Goal: Information Seeking & Learning: Learn about a topic

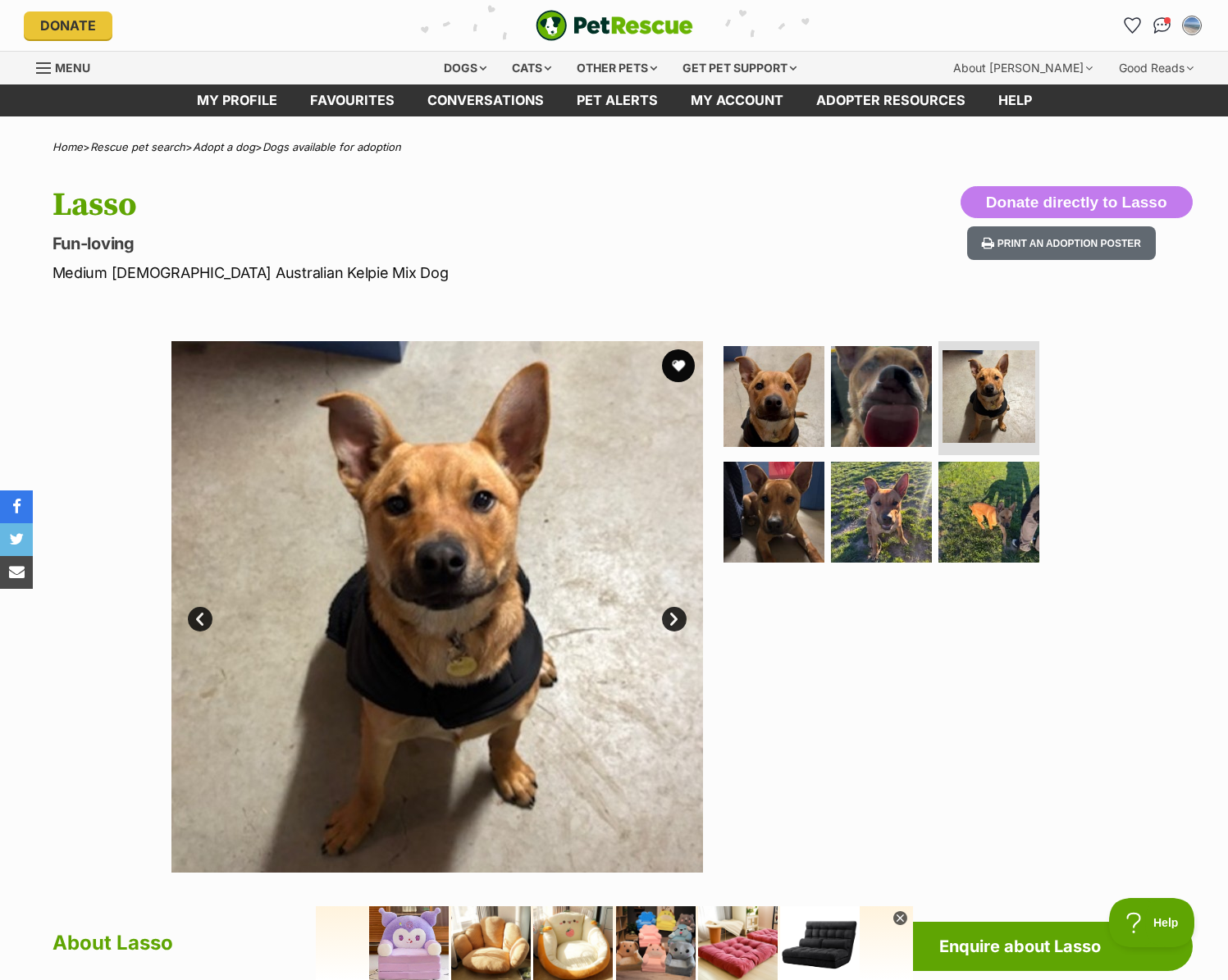
click at [423, 538] on img at bounding box center [437, 606] width 531 height 531
click at [673, 615] on link "Next" at bounding box center [674, 618] width 24 height 24
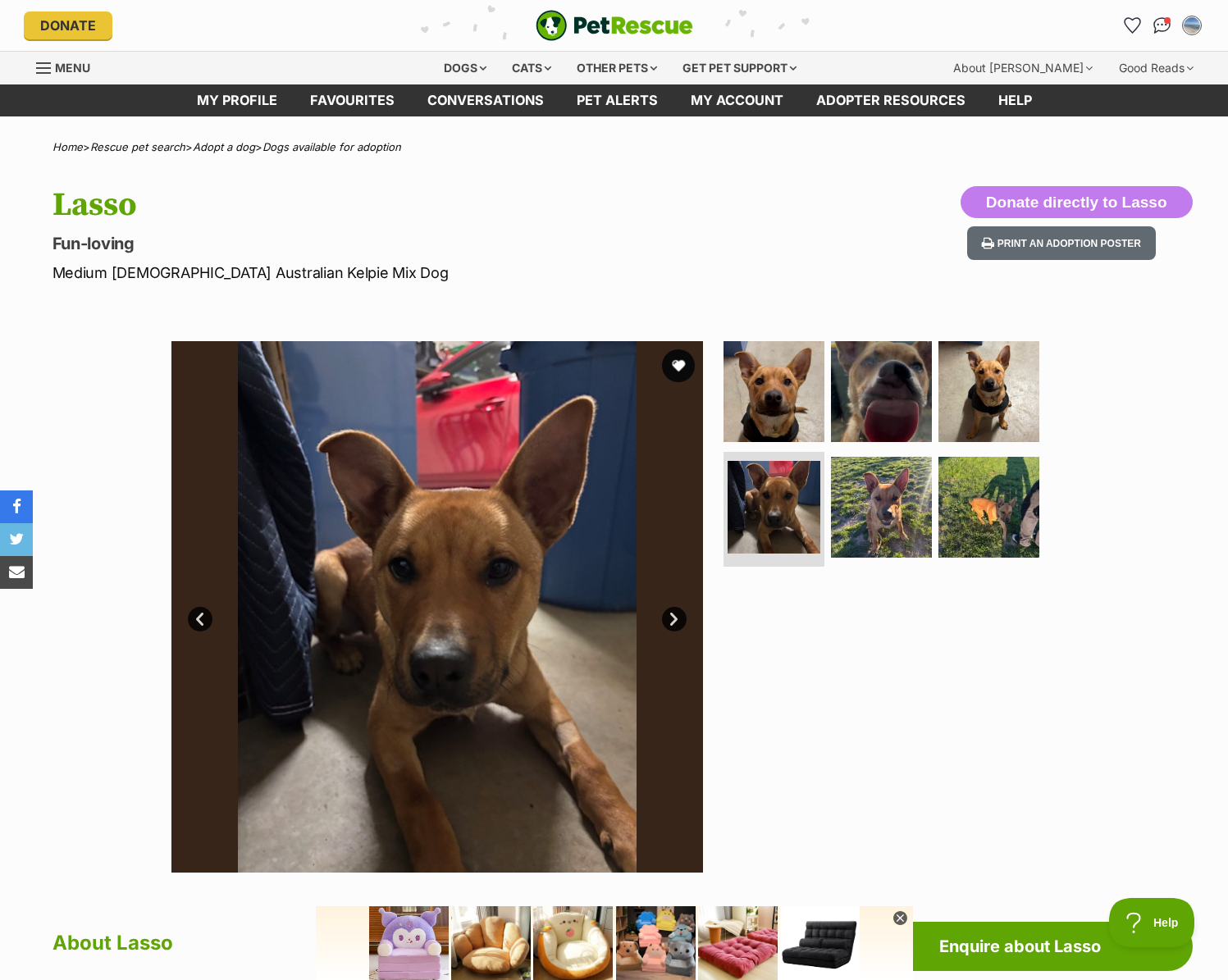
click at [672, 611] on link "Next" at bounding box center [674, 618] width 24 height 24
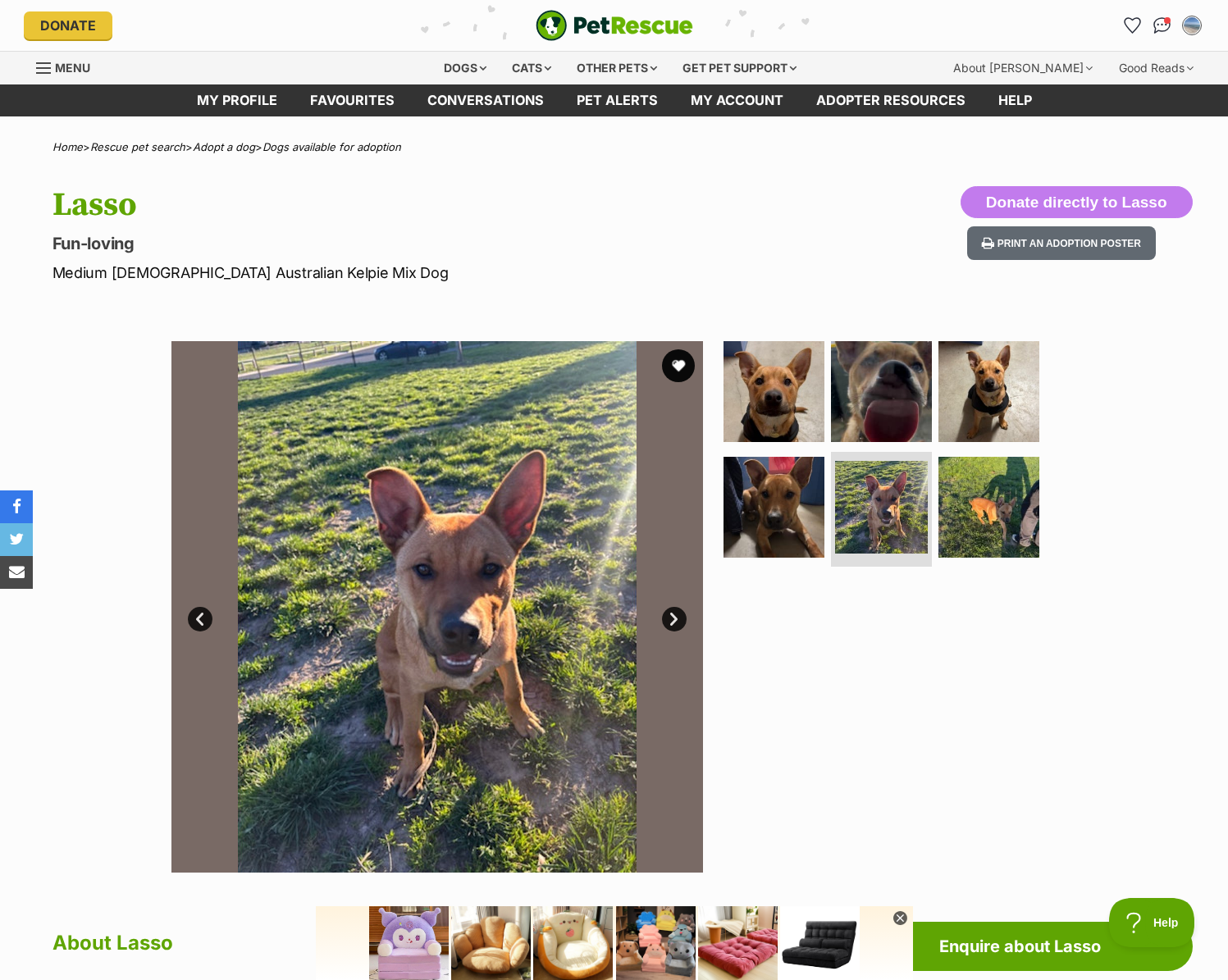
click at [672, 608] on link "Next" at bounding box center [674, 618] width 24 height 24
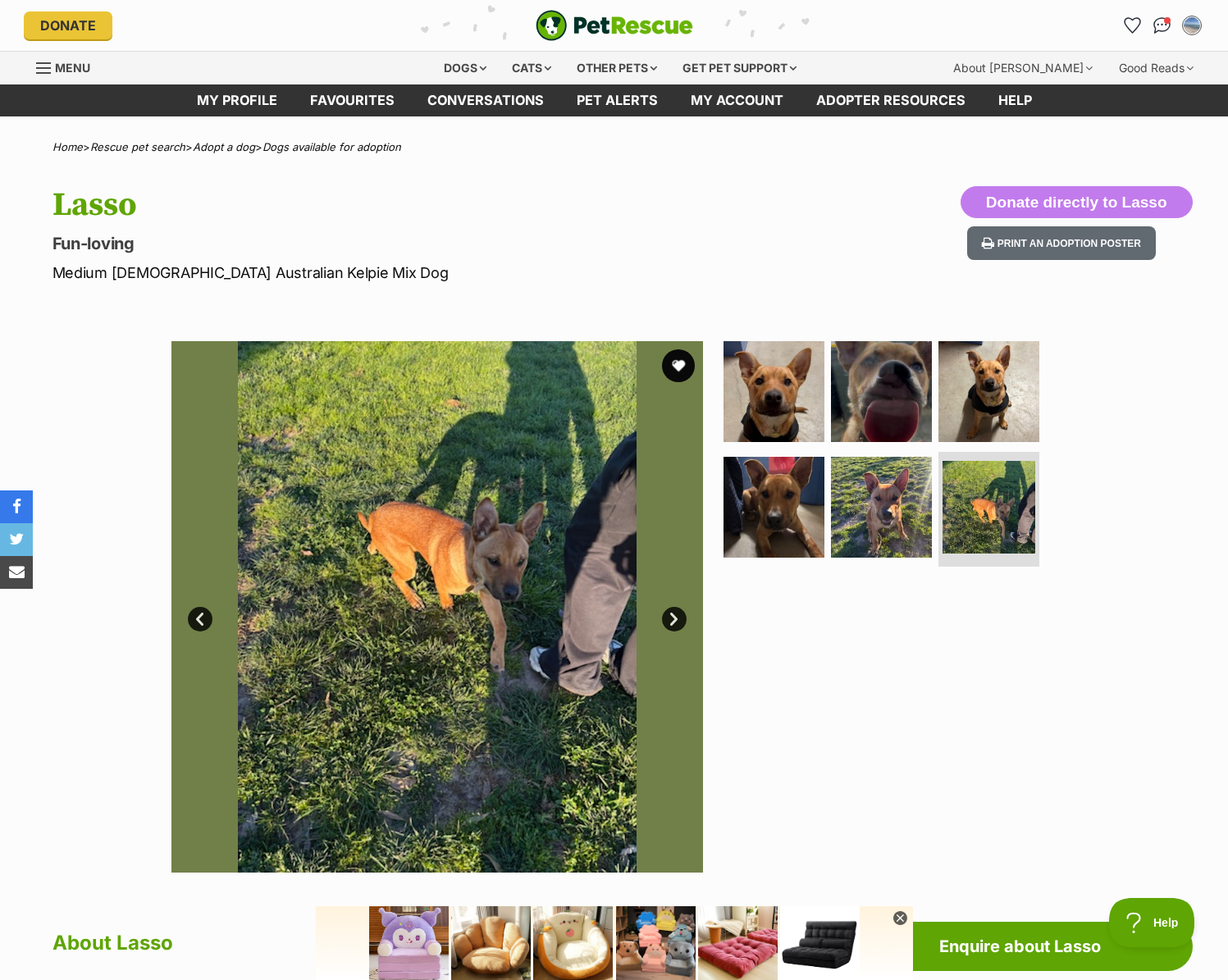
click at [672, 617] on link "Next" at bounding box center [674, 618] width 24 height 24
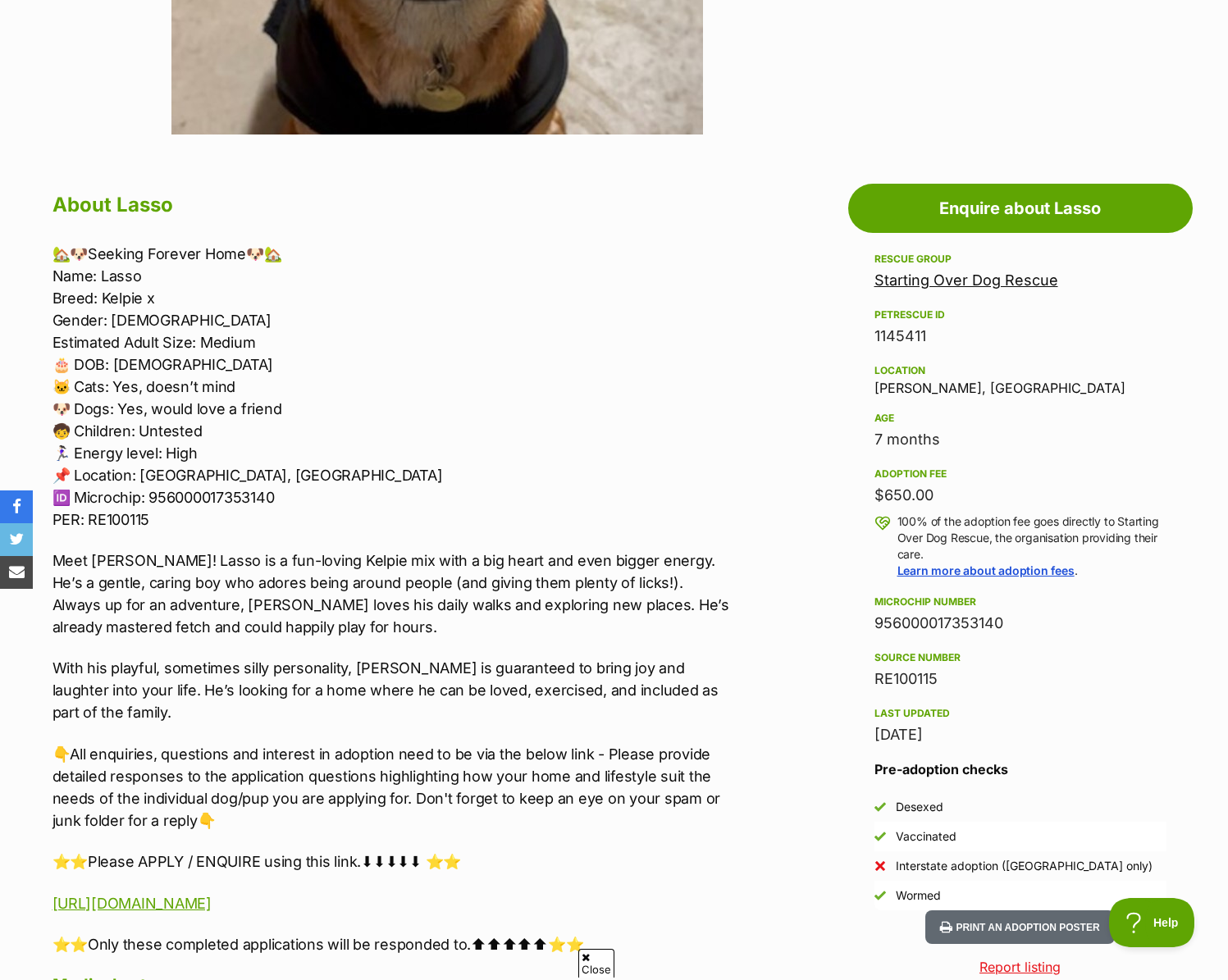
click at [167, 475] on p "🏡🐶Seeking Forever Home🐶🏡 Name: Lasso Breed: Kelpie x Gender: [DEMOGRAPHIC_DATA]…" at bounding box center [391, 386] width 677 height 287
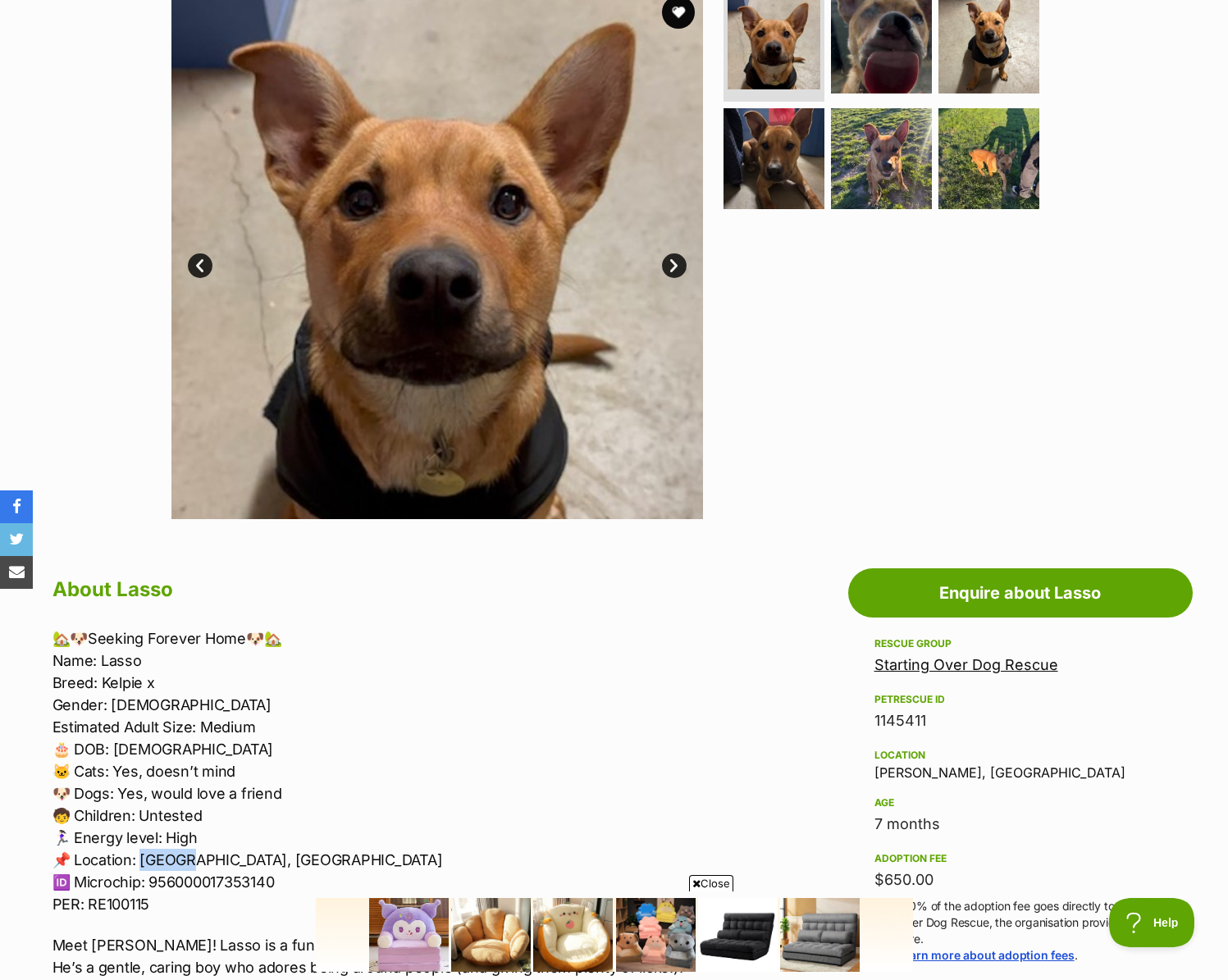
scroll to position [328, 0]
